Goal: Task Accomplishment & Management: Use online tool/utility

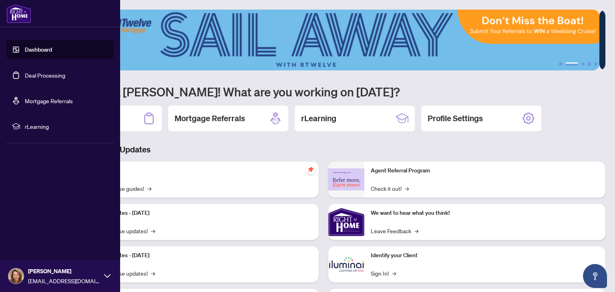
click at [50, 77] on link "Deal Processing" at bounding box center [45, 75] width 40 height 7
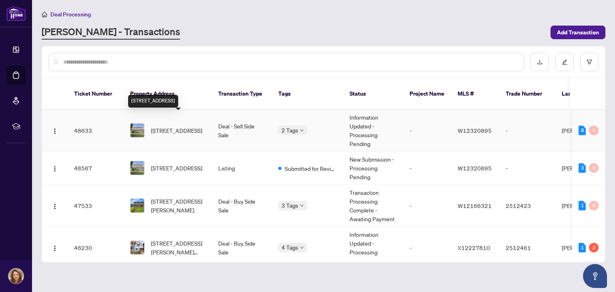
click at [175, 126] on span "[STREET_ADDRESS]" at bounding box center [176, 130] width 51 height 9
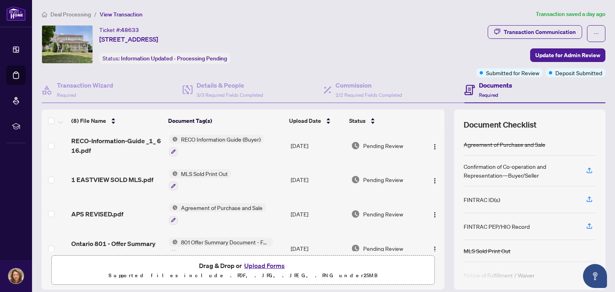
scroll to position [153, 0]
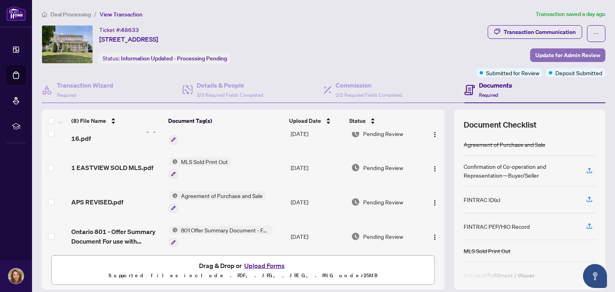
click at [556, 53] on span "Update for Admin Review" at bounding box center [568, 55] width 65 height 13
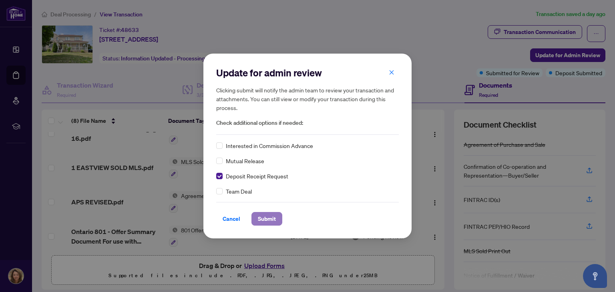
click at [260, 218] on span "Submit" at bounding box center [267, 219] width 18 height 13
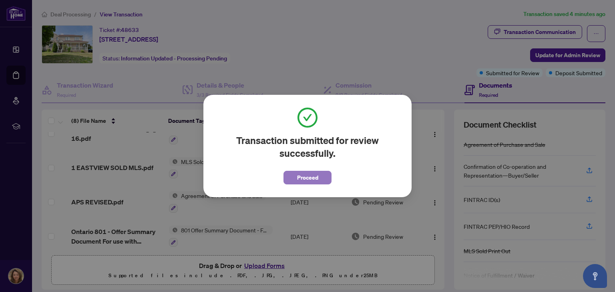
click at [302, 180] on span "Proceed" at bounding box center [307, 177] width 21 height 13
